Goal: Task Accomplishment & Management: Manage account settings

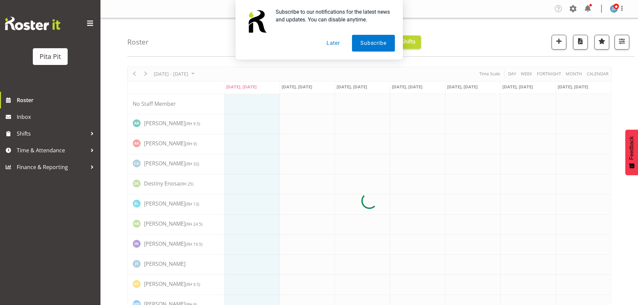
click at [329, 42] on button "Later" at bounding box center [333, 43] width 30 height 17
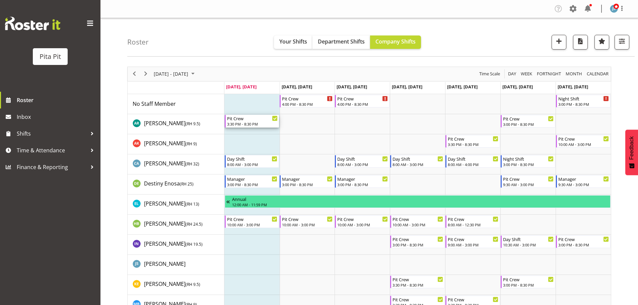
click at [246, 121] on div "Pit Crew 3:30 PM - 8:30 PM" at bounding box center [252, 121] width 51 height 13
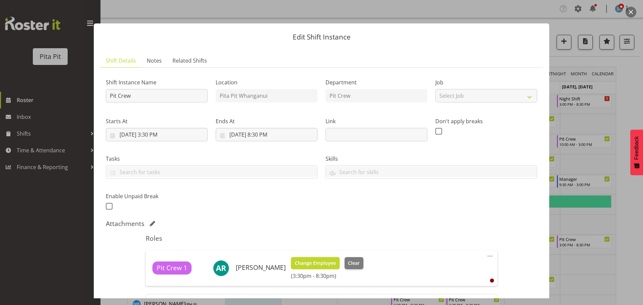
click at [322, 263] on span "Change Employee" at bounding box center [315, 262] width 41 height 7
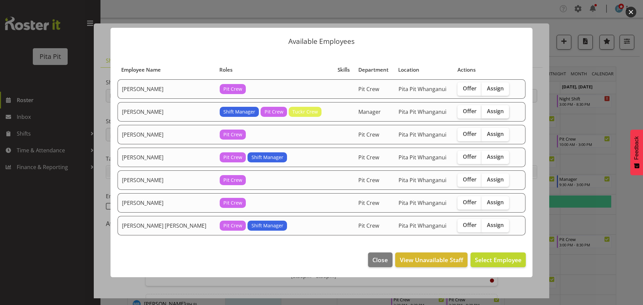
click at [487, 113] on span "Assign" at bounding box center [495, 111] width 17 height 7
click at [484, 113] on input "Assign" at bounding box center [483, 111] width 4 height 4
checkbox input "true"
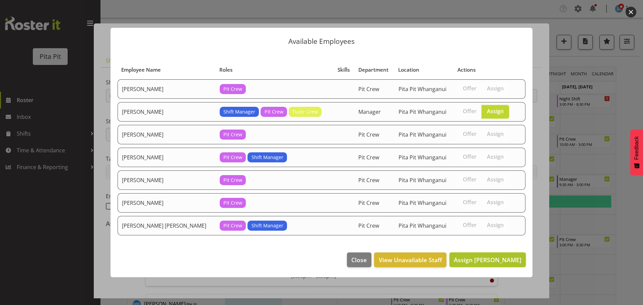
click at [473, 259] on span "Assign [PERSON_NAME]" at bounding box center [488, 260] width 68 height 8
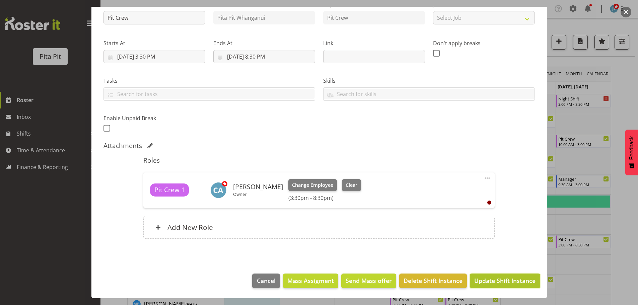
click at [488, 283] on span "Update Shift Instance" at bounding box center [504, 280] width 61 height 9
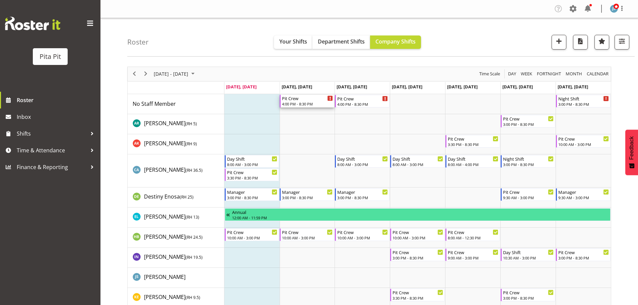
click at [297, 101] on div "Pit Crew" at bounding box center [307, 98] width 51 height 7
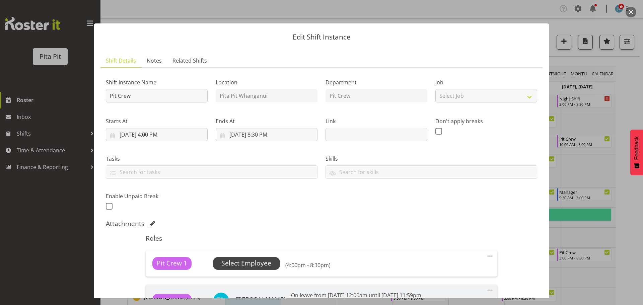
click at [262, 259] on span "Select Employee" at bounding box center [246, 263] width 50 height 10
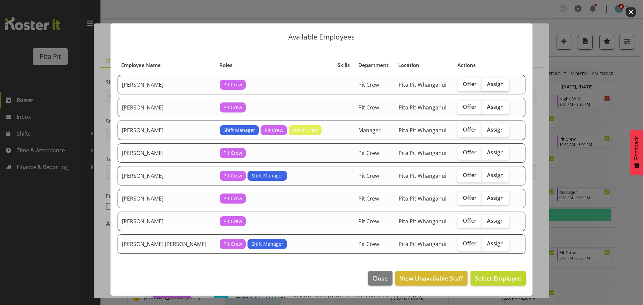
click at [489, 83] on span "Assign" at bounding box center [495, 84] width 17 height 7
click at [486, 83] on input "Assign" at bounding box center [483, 84] width 4 height 4
checkbox input "true"
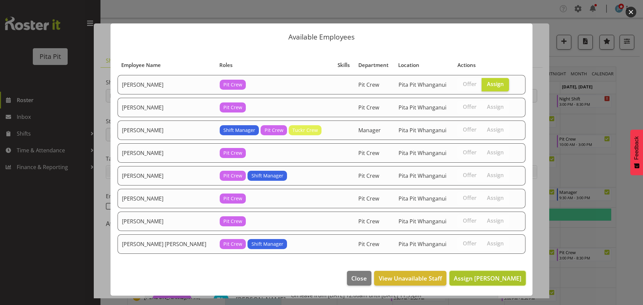
click at [481, 278] on span "Assign [PERSON_NAME]" at bounding box center [488, 278] width 68 height 8
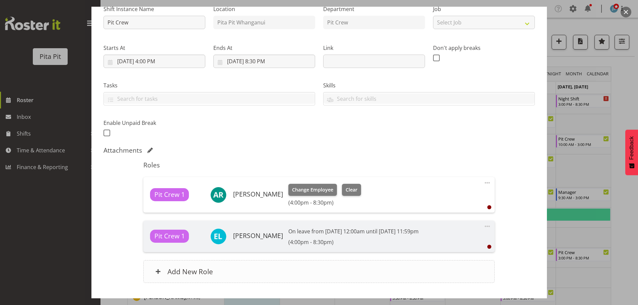
scroll to position [118, 0]
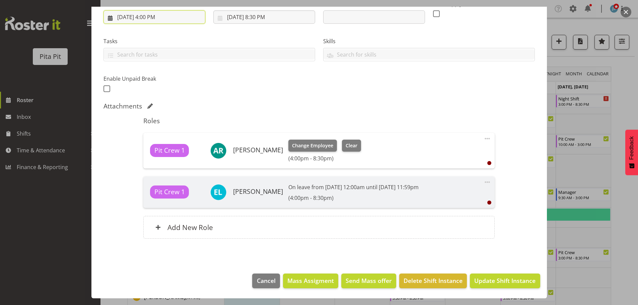
click at [170, 15] on input "[DATE] 4:00 PM" at bounding box center [154, 16] width 102 height 13
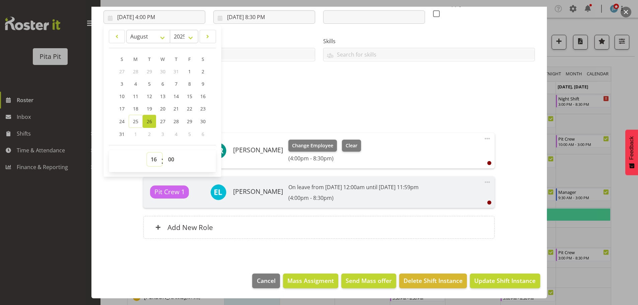
click at [154, 160] on select "00 01 02 03 04 05 06 07 08 09 10 11 12 13 14 15 16 17 18 19 20 21 22 23" at bounding box center [154, 159] width 15 height 13
select select "15"
click at [147, 153] on select "00 01 02 03 04 05 06 07 08 09 10 11 12 13 14 15 16 17 18 19 20 21 22 23" at bounding box center [154, 159] width 15 height 13
type input "[DATE] 3:00 PM"
click at [172, 163] on select "00 01 02 03 04 05 06 07 08 09 10 11 12 13 14 15 16 17 18 19 20 21 22 23 24 25 2…" at bounding box center [171, 159] width 15 height 13
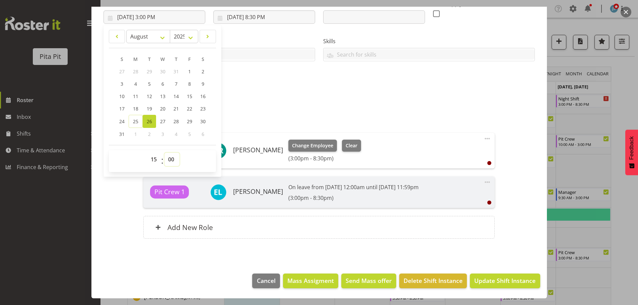
select select "30"
click at [164, 153] on select "00 01 02 03 04 05 06 07 08 09 10 11 12 13 14 15 16 17 18 19 20 21 22 23 24 25 2…" at bounding box center [171, 159] width 15 height 13
type input "[DATE] 3:30 PM"
click at [318, 110] on div "Attachments" at bounding box center [318, 106] width 431 height 9
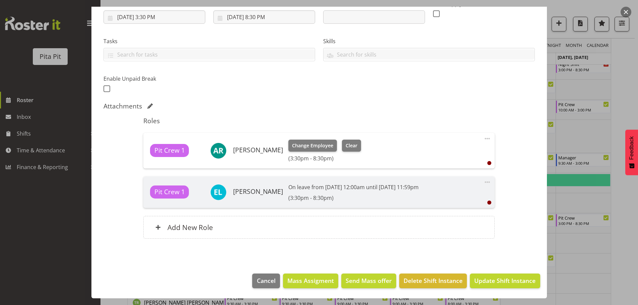
scroll to position [49, 0]
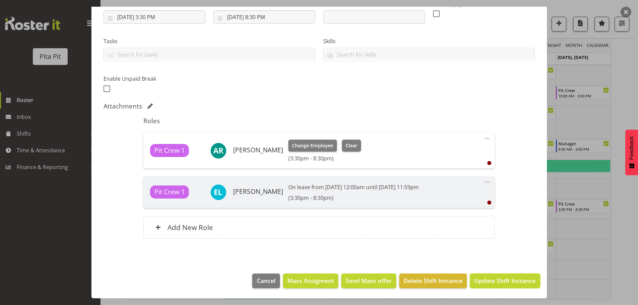
drag, startPoint x: 484, startPoint y: 285, endPoint x: 480, endPoint y: 281, distance: 6.2
click at [484, 284] on button "Update Shift Instance" at bounding box center [505, 280] width 70 height 15
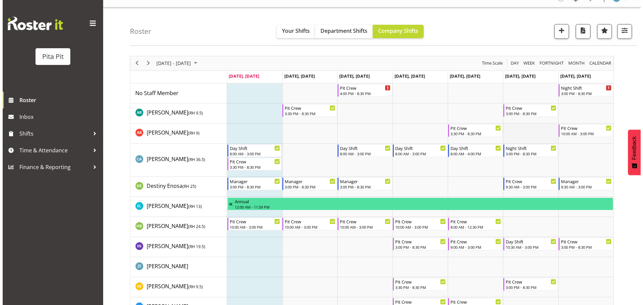
scroll to position [0, 0]
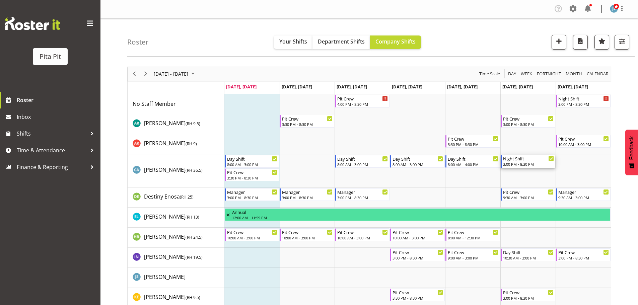
click at [524, 163] on div "3:00 PM - 8:30 PM" at bounding box center [528, 163] width 51 height 5
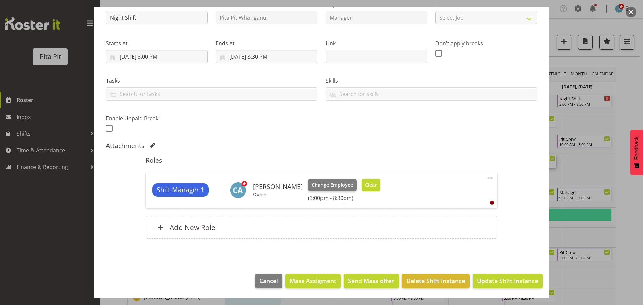
click at [365, 185] on span "Clear" at bounding box center [371, 184] width 12 height 7
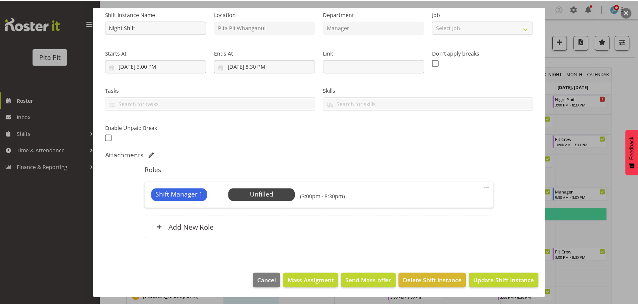
scroll to position [69, 0]
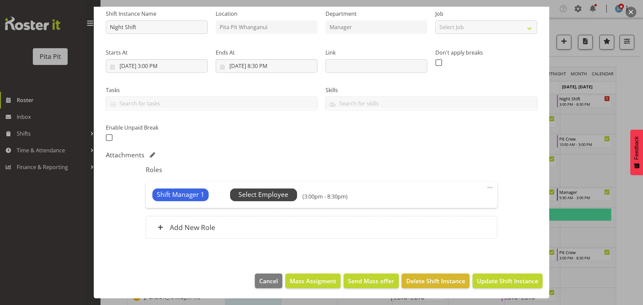
click at [287, 192] on span "Select Employee" at bounding box center [263, 195] width 50 height 10
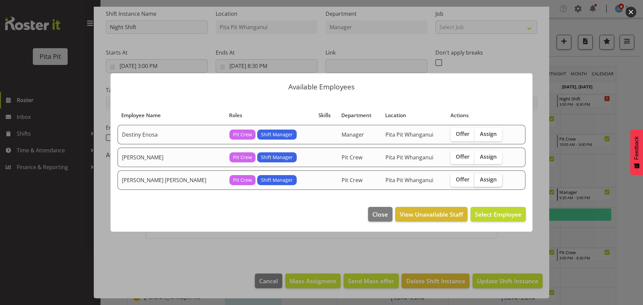
click at [480, 180] on span "Assign" at bounding box center [488, 179] width 17 height 7
click at [475, 180] on input "Assign" at bounding box center [476, 179] width 4 height 4
checkbox input "true"
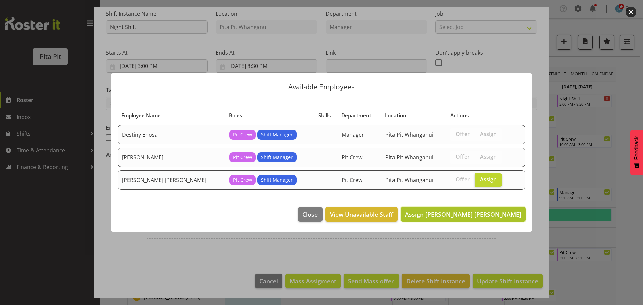
click at [482, 219] on span "Assign [PERSON_NAME] [PERSON_NAME]" at bounding box center [463, 214] width 116 height 9
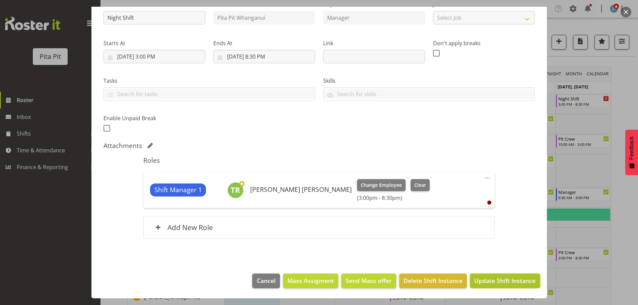
click at [494, 276] on button "Update Shift Instance" at bounding box center [505, 280] width 70 height 15
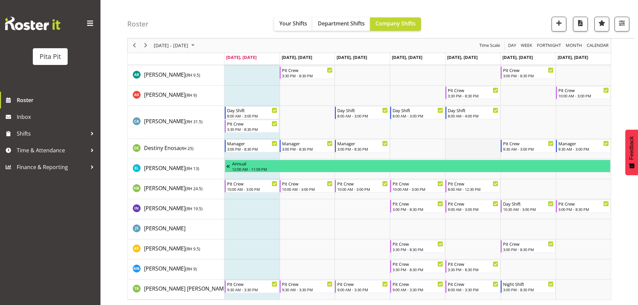
scroll to position [0, 0]
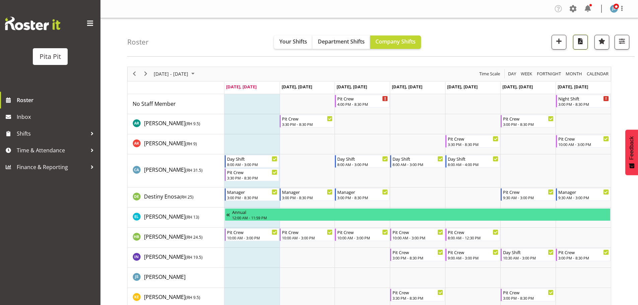
click at [577, 44] on span "button" at bounding box center [580, 41] width 9 height 9
click at [516, 48] on div "Roster Your Shifts Department Shifts Company Shifts 1 Locations [GEOGRAPHIC_DAT…" at bounding box center [380, 37] width 507 height 38
click at [147, 75] on span "Next" at bounding box center [146, 74] width 8 height 8
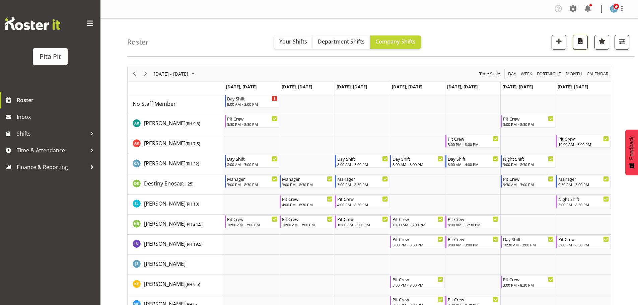
click at [581, 42] on span "button" at bounding box center [580, 41] width 9 height 9
click at [512, 43] on div "Roster Your Shifts Department Shifts Company Shifts 1 Locations [GEOGRAPHIC_DAT…" at bounding box center [380, 37] width 507 height 38
click at [134, 73] on span "Previous" at bounding box center [134, 74] width 8 height 8
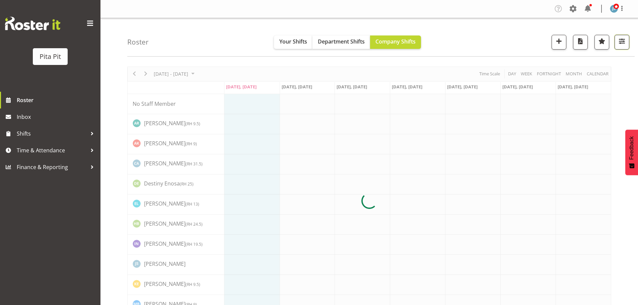
click at [625, 40] on span "button" at bounding box center [621, 41] width 9 height 9
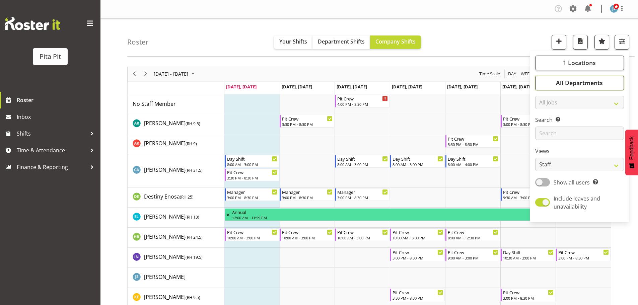
click at [584, 86] on span "All Departments" at bounding box center [579, 83] width 47 height 8
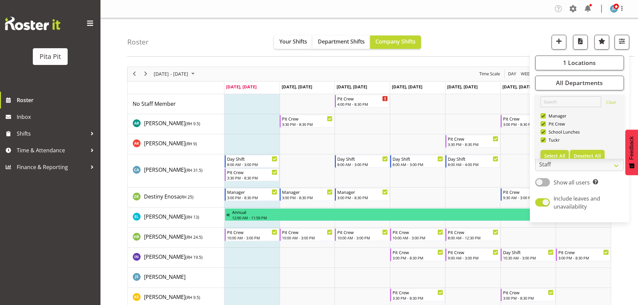
click at [582, 155] on span "Deselect All" at bounding box center [586, 156] width 27 height 6
checkbox input "false"
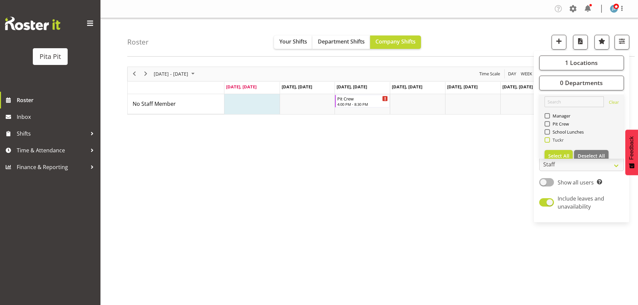
click at [560, 141] on span "Tuckr" at bounding box center [557, 139] width 14 height 5
click at [549, 141] on input "Tuckr" at bounding box center [546, 140] width 4 height 4
checkbox input "true"
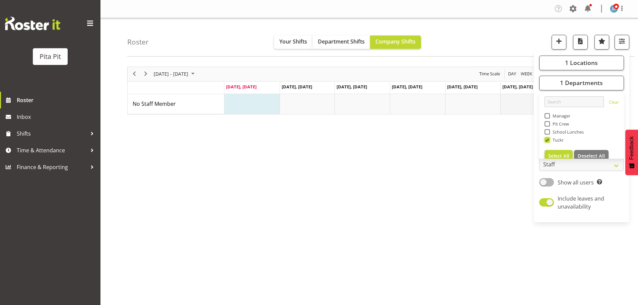
scroll to position [24, 0]
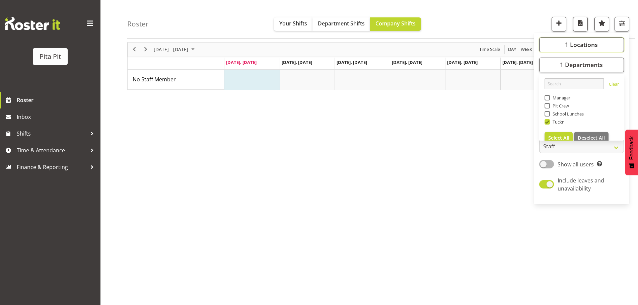
click at [570, 46] on span "1 Locations" at bounding box center [581, 45] width 33 height 8
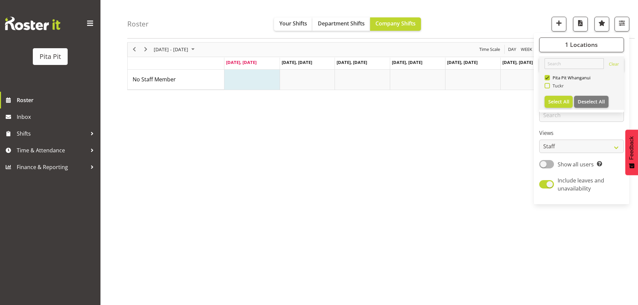
click at [547, 87] on span at bounding box center [546, 85] width 5 height 5
click at [547, 87] on input "Tuckr" at bounding box center [546, 86] width 4 height 4
checkbox input "true"
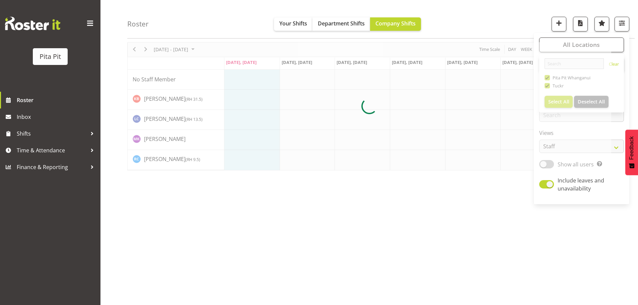
click at [474, 14] on div "Roster Your Shifts Department Shifts Company Shifts All Locations [GEOGRAPHIC_D…" at bounding box center [380, 19] width 507 height 38
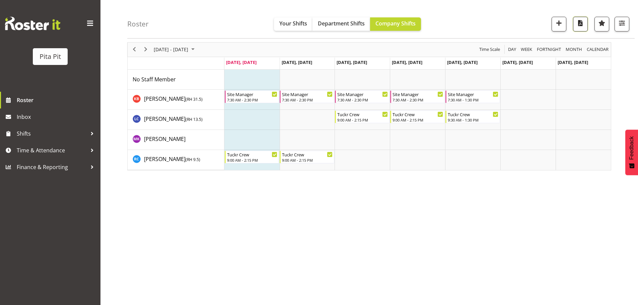
click at [579, 25] on span "button" at bounding box center [580, 23] width 9 height 9
click at [539, 221] on div "[DATE] - [DATE] [DATE] Day Week Fortnight Month calendar Month Agenda Time Scal…" at bounding box center [382, 171] width 511 height 268
click at [145, 50] on span "Next" at bounding box center [146, 49] width 8 height 8
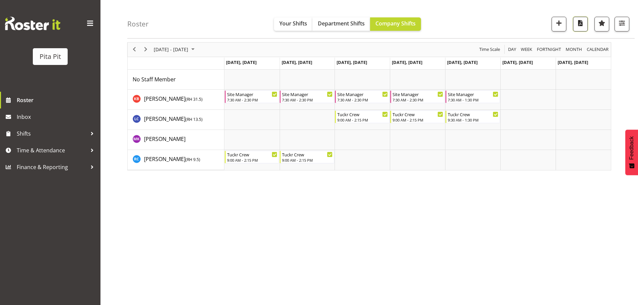
click at [577, 25] on span "button" at bounding box center [580, 23] width 9 height 9
click at [520, 216] on div "[DATE] - [DATE] [DATE] Day Week Fortnight Month calendar Month Agenda Time Scal…" at bounding box center [382, 171] width 511 height 268
click at [618, 23] on span "button" at bounding box center [621, 23] width 9 height 9
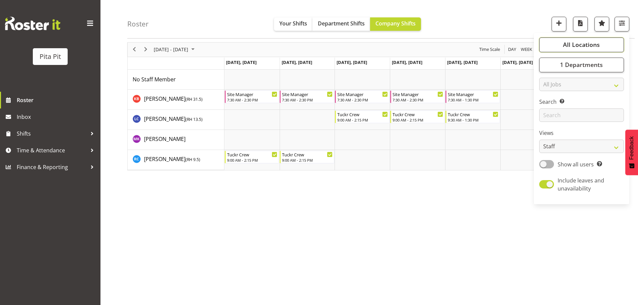
click at [568, 45] on span "All Locations" at bounding box center [581, 45] width 37 height 8
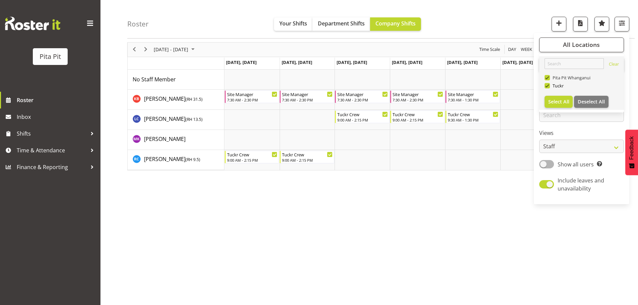
click at [547, 78] on span at bounding box center [546, 77] width 5 height 5
click at [547, 78] on input "Pita Pit Whanganui" at bounding box center [546, 78] width 4 height 4
checkbox input "false"
click at [162, 17] on div "Roster Your Shifts Department Shifts Company Shifts 1 Locations [GEOGRAPHIC_DAT…" at bounding box center [380, 19] width 507 height 38
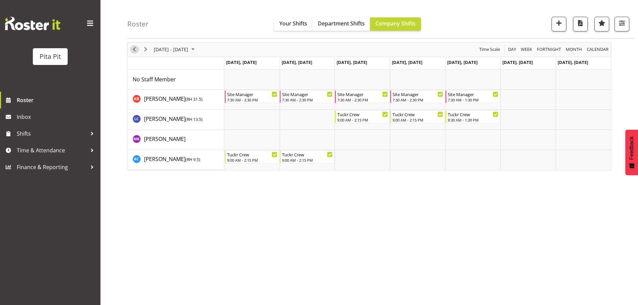
click at [133, 51] on span "Previous" at bounding box center [134, 49] width 8 height 8
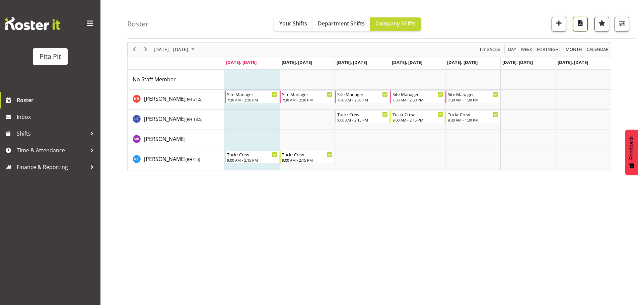
click at [578, 23] on span "button" at bounding box center [580, 23] width 9 height 9
click at [535, 210] on div "[DATE] - [DATE] [DATE] Day Week Fortnight Month calendar Month Agenda Time Scal…" at bounding box center [382, 171] width 511 height 268
click at [144, 51] on span "Next" at bounding box center [146, 49] width 8 height 8
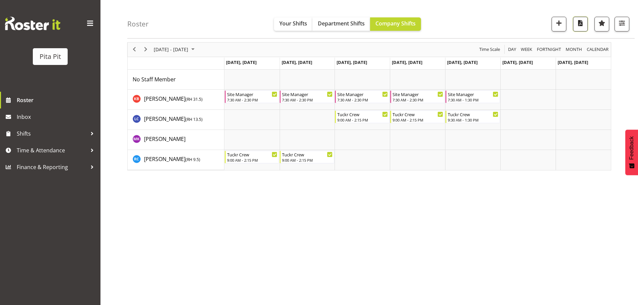
click at [580, 25] on span "button" at bounding box center [580, 23] width 9 height 9
